Goal: Communication & Community: Answer question/provide support

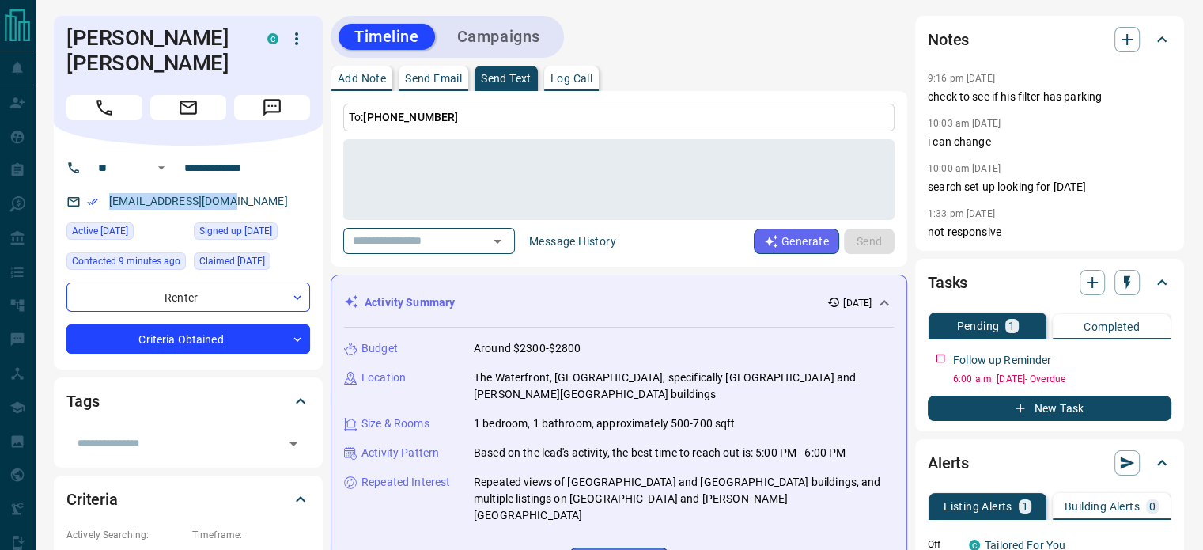
drag, startPoint x: 236, startPoint y: 174, endPoint x: 101, endPoint y: 176, distance: 134.4
click at [101, 188] on div "[EMAIL_ADDRESS][DOMAIN_NAME]" at bounding box center [188, 201] width 244 height 26
copy link "[EMAIL_ADDRESS][DOMAIN_NAME]"
click at [477, 176] on textarea at bounding box center [618, 179] width 529 height 67
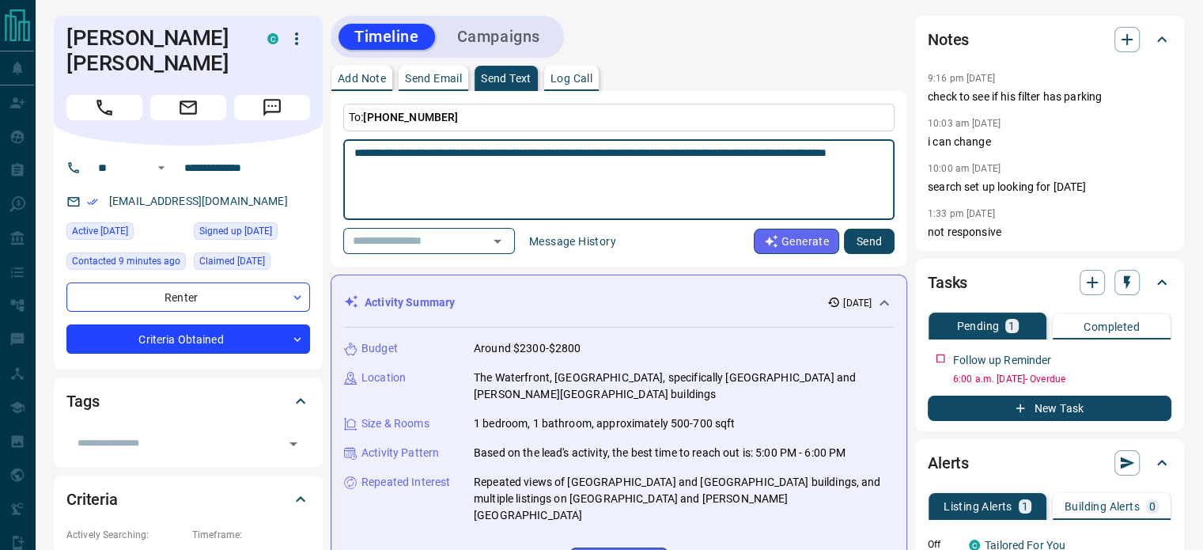
type textarea "**********"
click at [867, 232] on button "Send" at bounding box center [869, 241] width 51 height 25
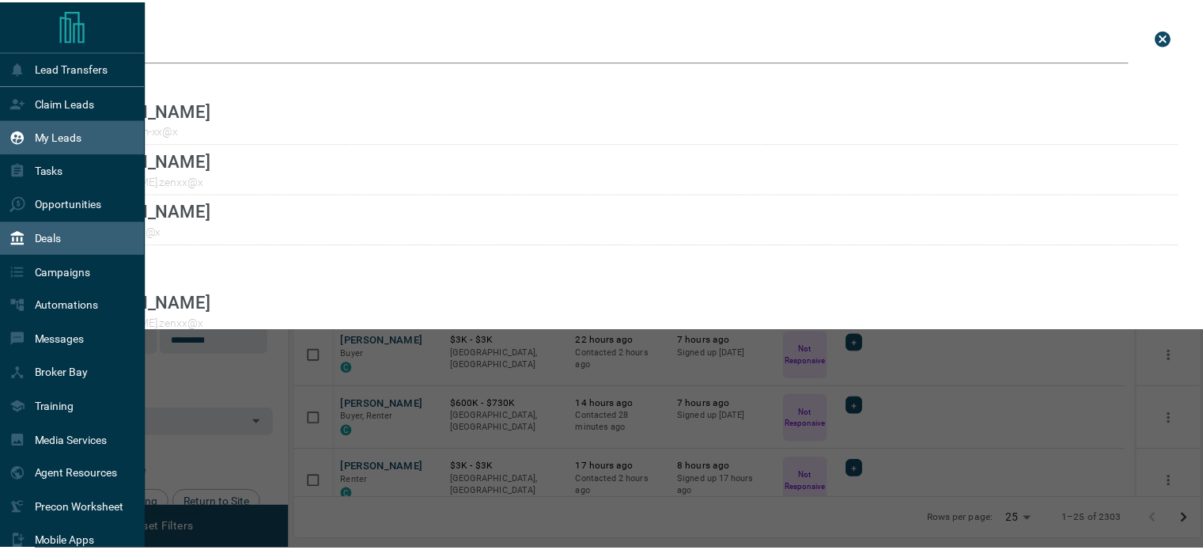
scroll to position [396, 904]
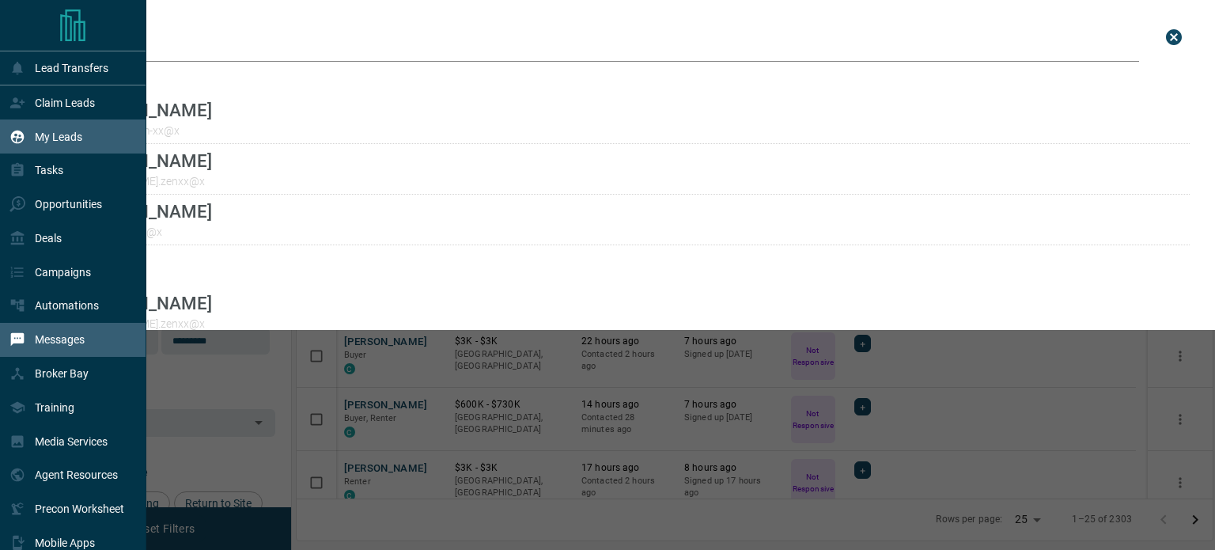
click at [45, 334] on div "Messages" at bounding box center [46, 340] width 75 height 26
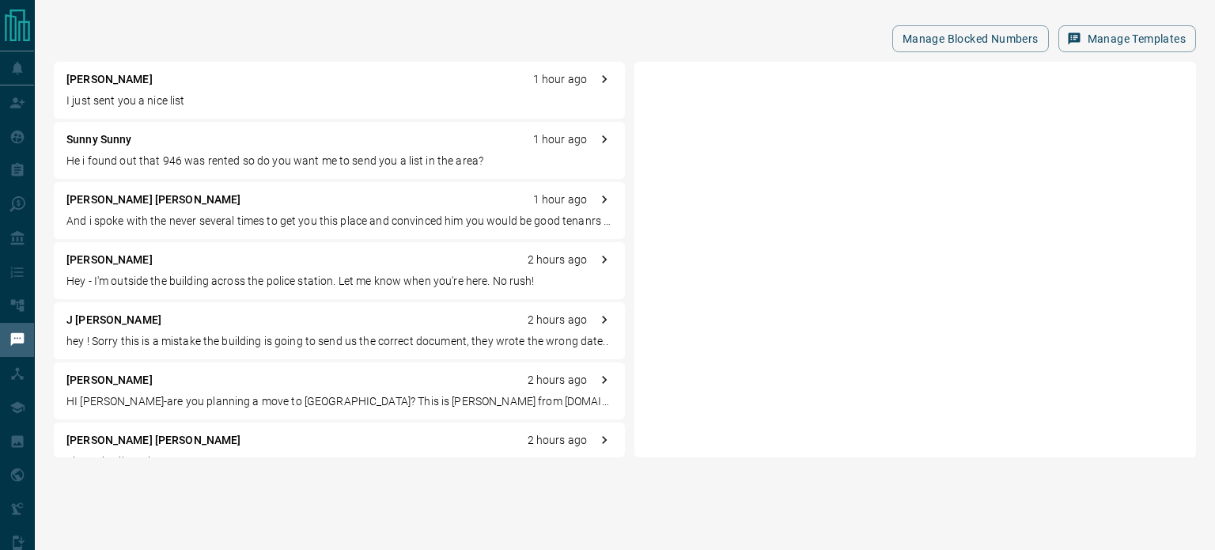
click at [212, 279] on p "Hey - I'm outside the building across the police station. Let me know when you'…" at bounding box center [339, 281] width 546 height 17
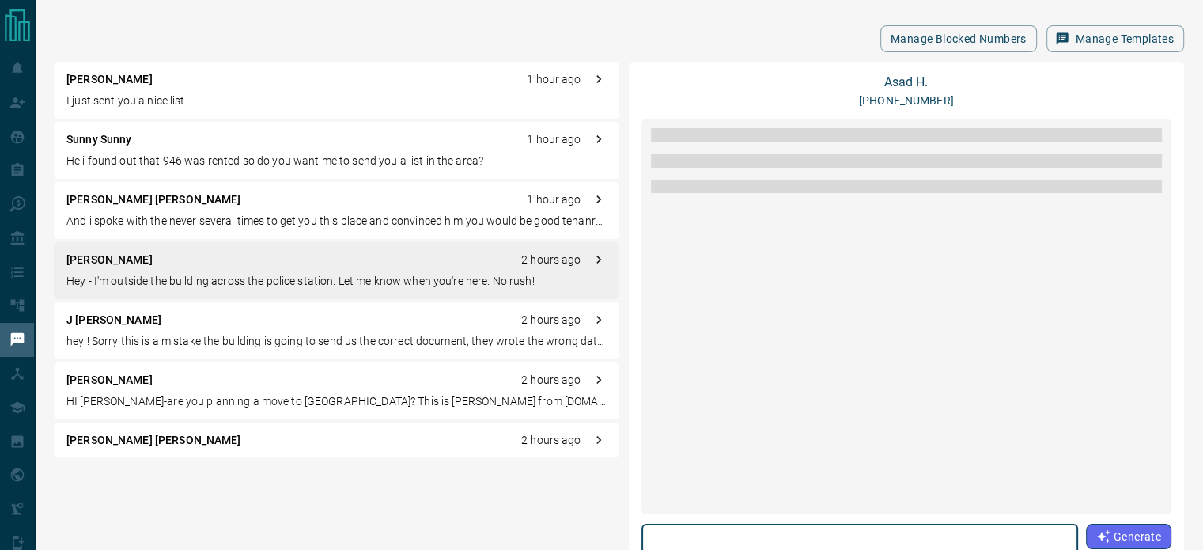
scroll to position [754, 0]
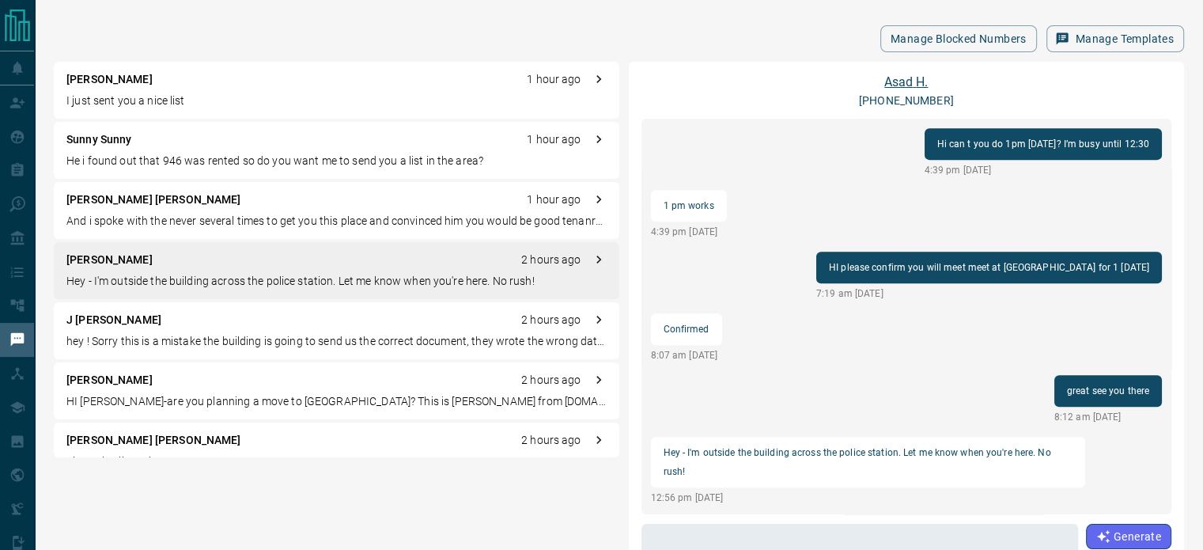
click at [907, 83] on link "[PERSON_NAME]" at bounding box center [905, 81] width 43 height 15
